Goal: Task Accomplishment & Management: Use online tool/utility

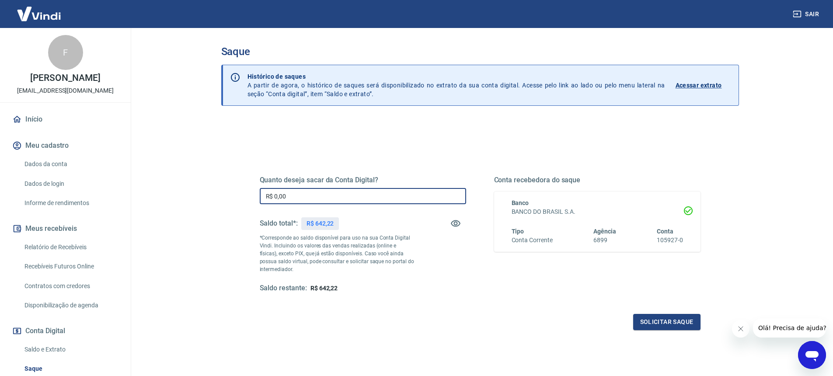
click at [325, 203] on input "R$ 0,00" at bounding box center [363, 196] width 206 height 16
type input "R$ 642,00"
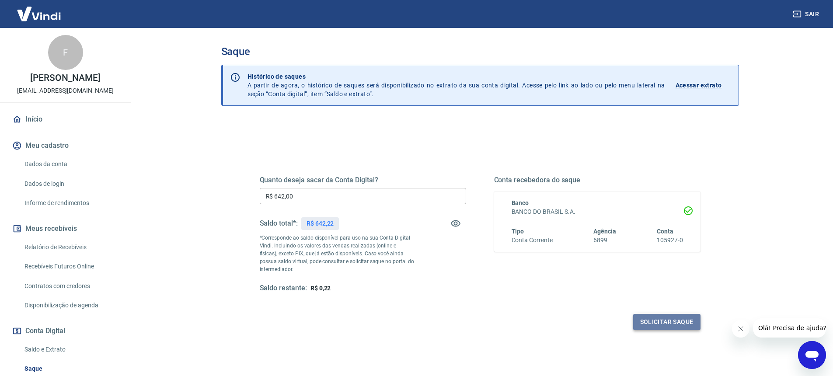
click at [674, 318] on button "Solicitar saque" at bounding box center [666, 322] width 67 height 16
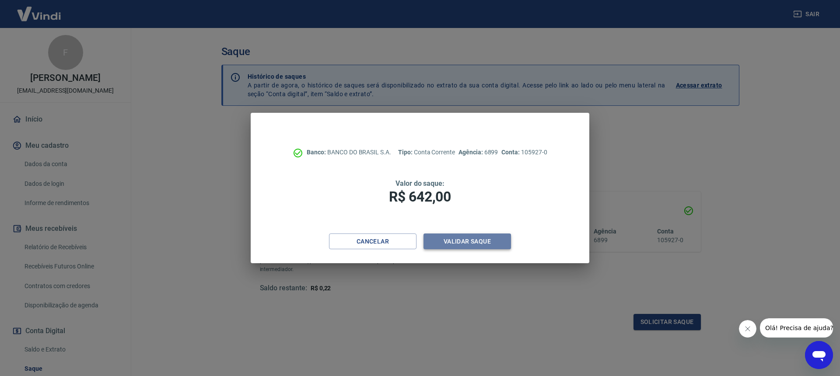
click at [451, 237] on button "Validar saque" at bounding box center [466, 242] width 87 height 16
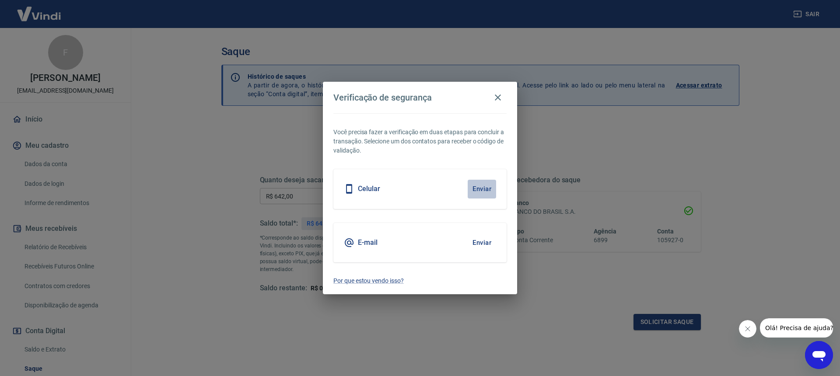
click at [482, 189] on button "Enviar" at bounding box center [482, 189] width 28 height 18
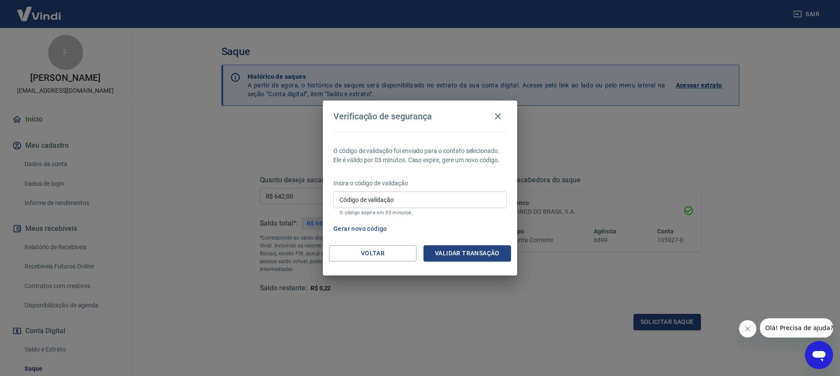
click at [450, 197] on input "Código de validação" at bounding box center [419, 200] width 173 height 16
type input "791755"
click at [465, 250] on button "Validar transação" at bounding box center [466, 253] width 87 height 16
